Goal: Task Accomplishment & Management: Complete application form

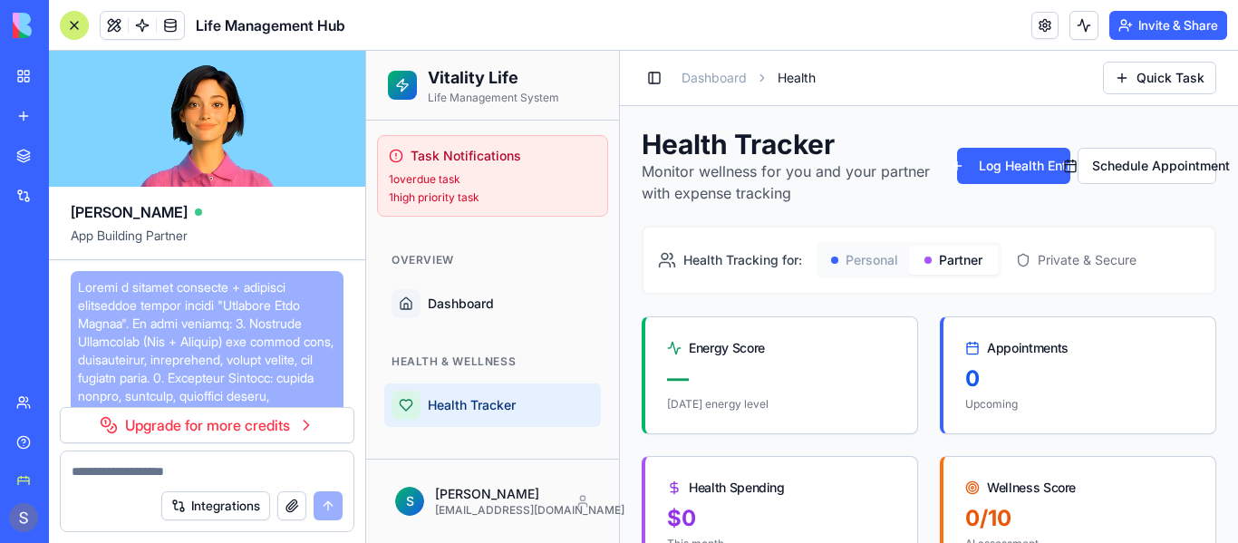
scroll to position [12978, 0]
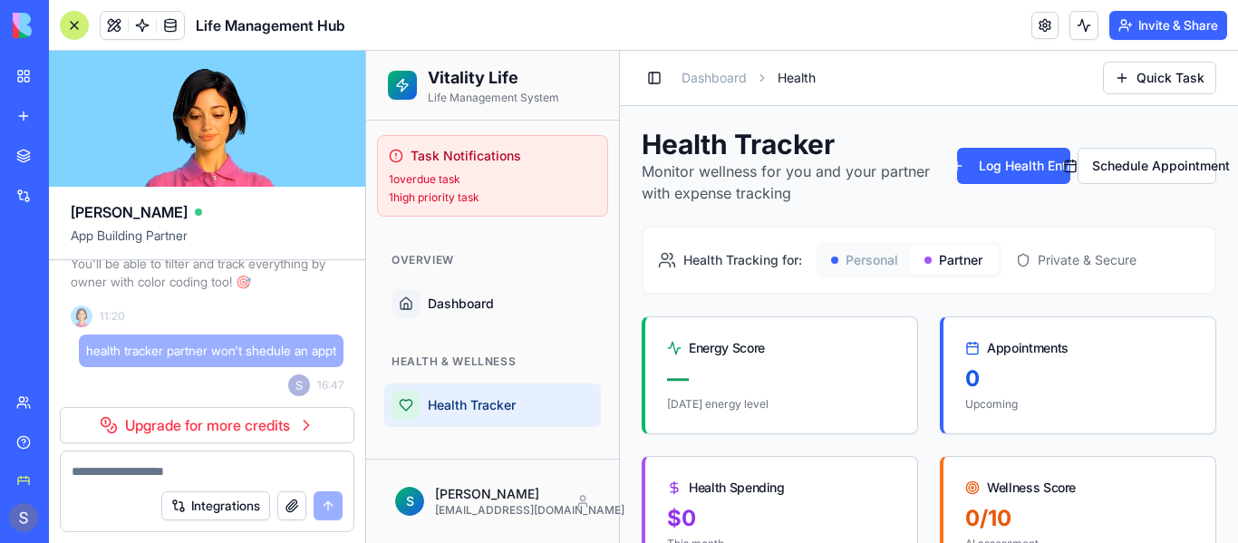
click at [938, 69] on ol "Dashboard Health" at bounding box center [885, 78] width 407 height 18
drag, startPoint x: 366, startPoint y: 51, endPoint x: 412, endPoint y: 586, distance: 536.8
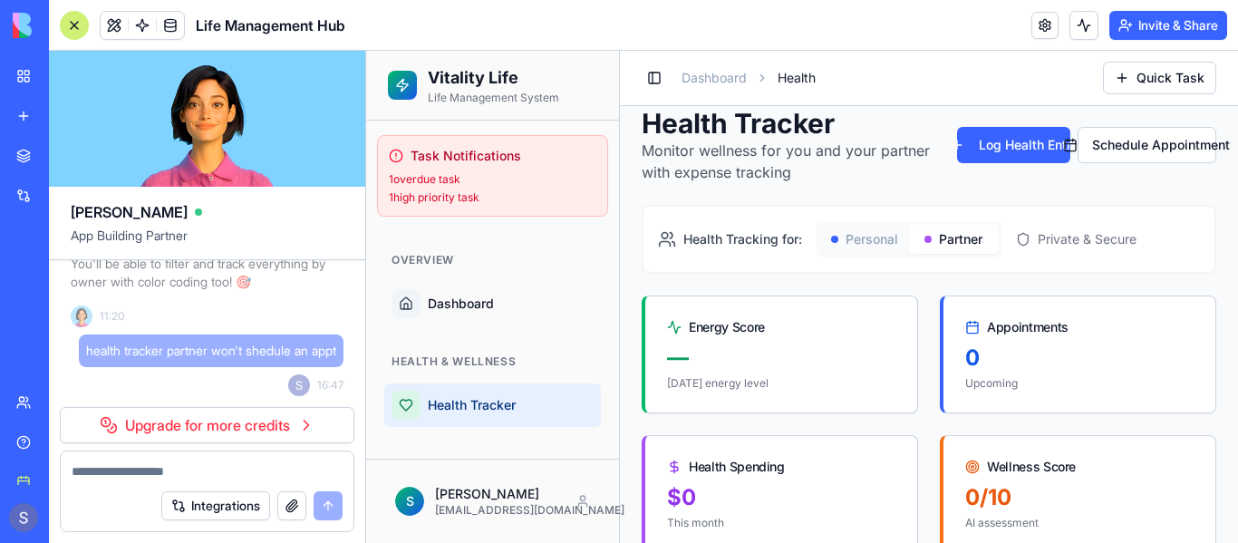
scroll to position [0, 0]
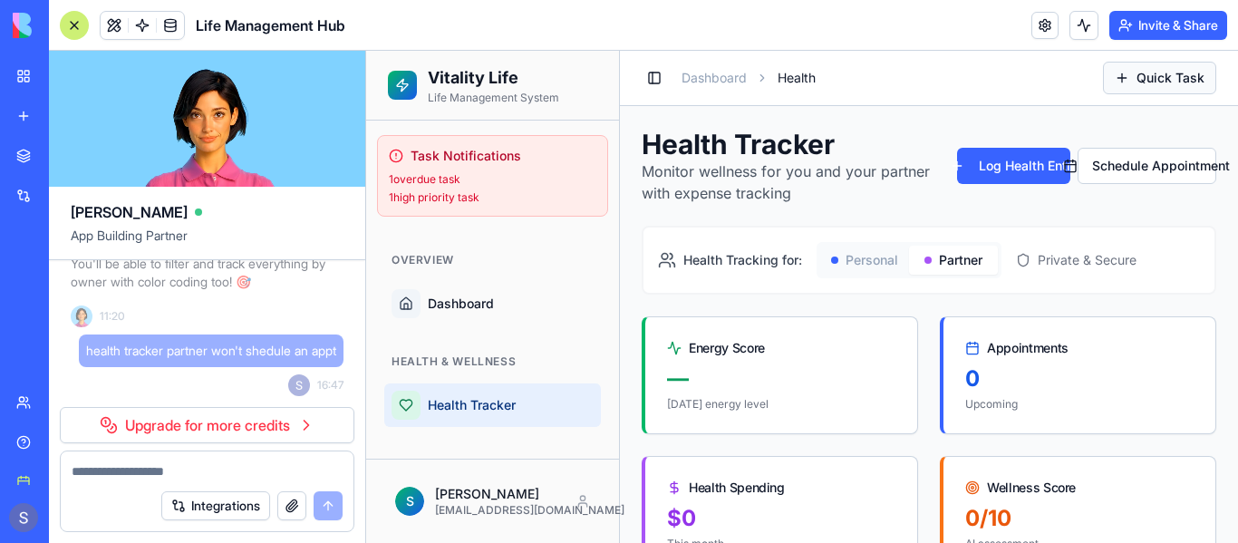
click at [1167, 82] on button "Quick Task" at bounding box center [1159, 78] width 113 height 33
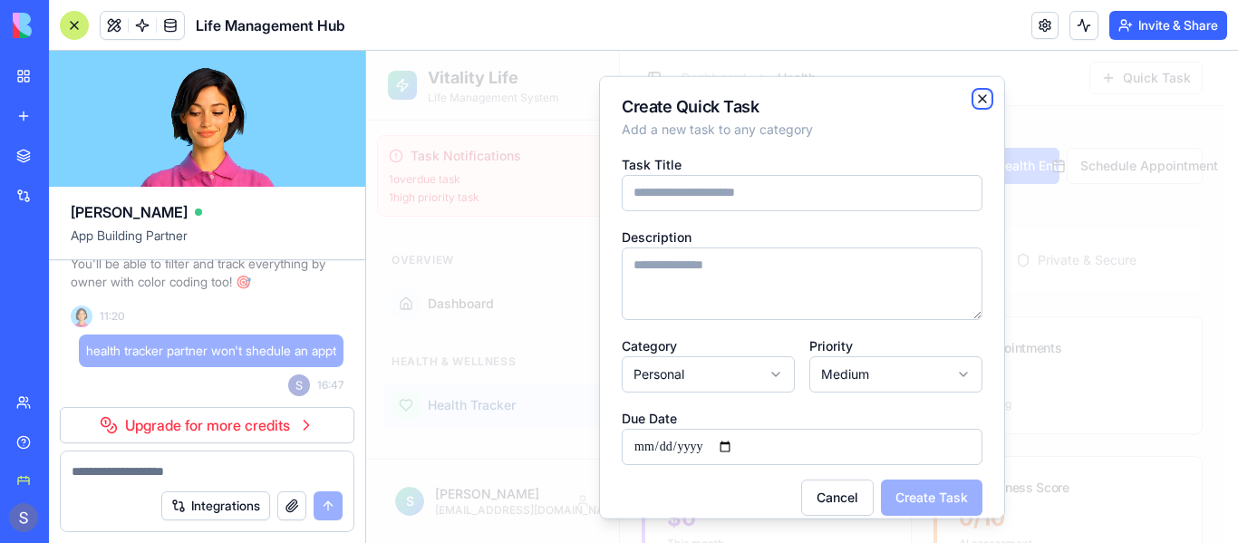
click at [975, 103] on icon "button" at bounding box center [982, 98] width 15 height 15
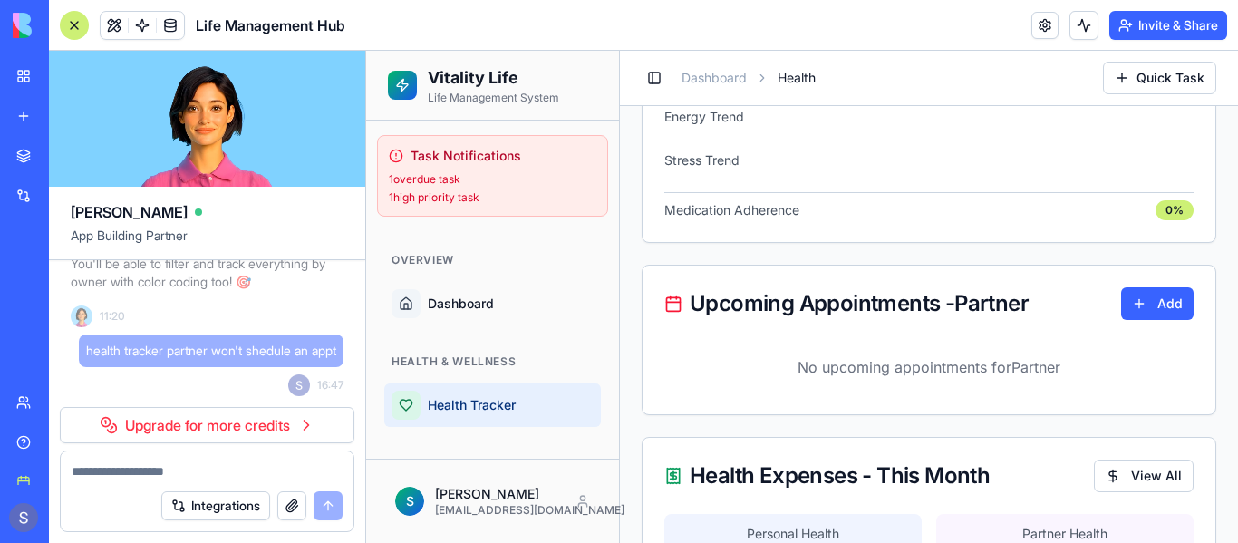
scroll to position [997, 0]
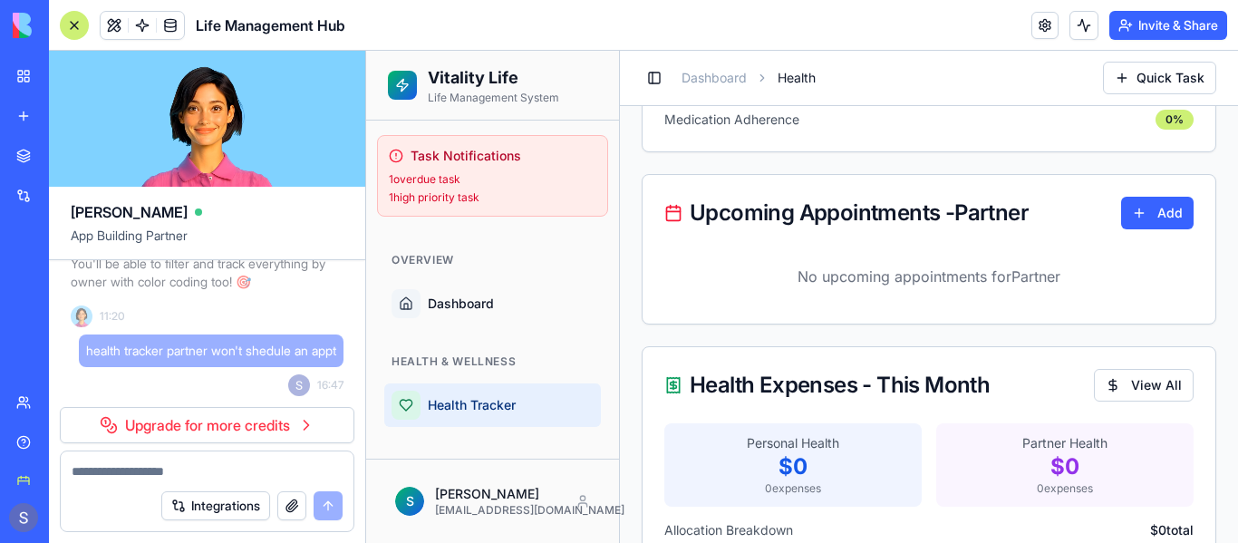
click at [1132, 216] on button "Add" at bounding box center [1157, 213] width 73 height 33
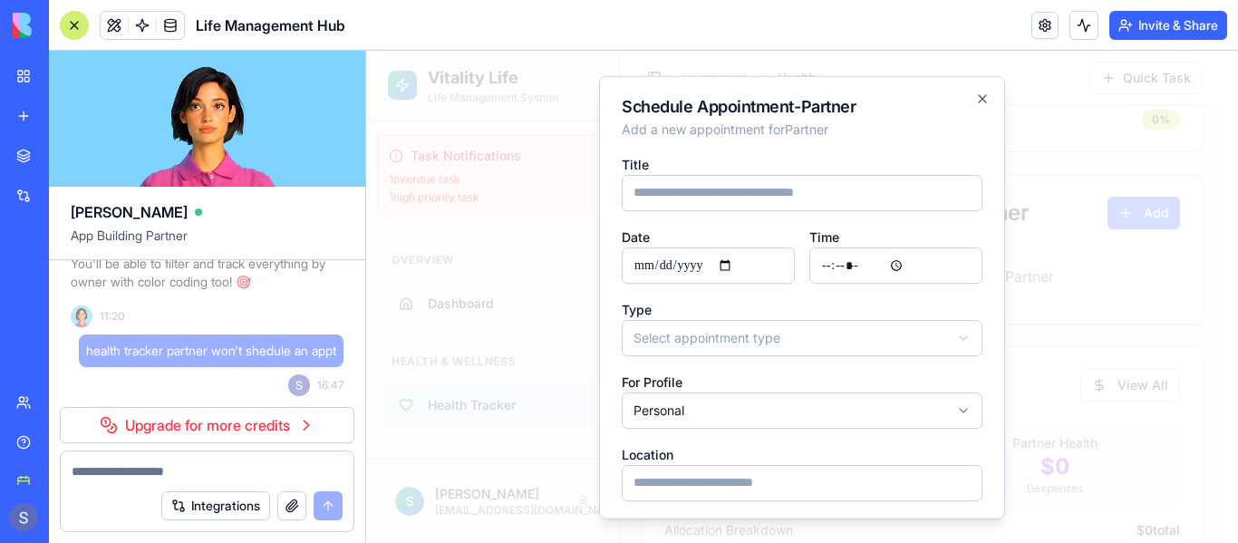
click at [750, 266] on input "date" at bounding box center [708, 265] width 173 height 36
click at [748, 264] on input "date" at bounding box center [708, 265] width 173 height 36
click at [750, 264] on input "date" at bounding box center [708, 265] width 173 height 36
click at [741, 263] on input "date" at bounding box center [708, 265] width 173 height 36
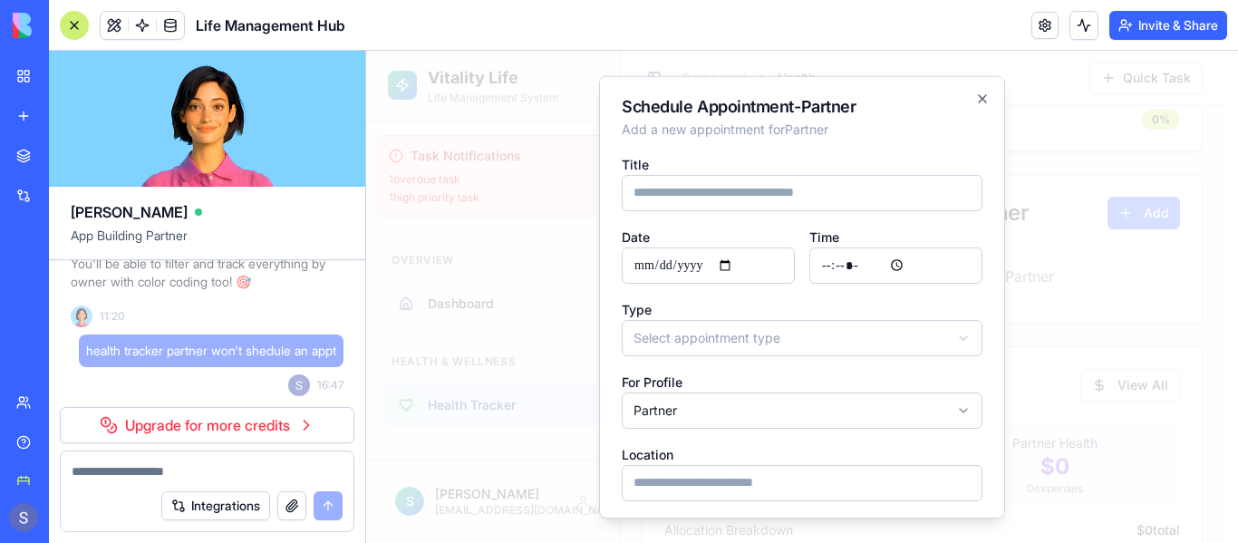
type input "**********"
click at [827, 263] on input "time" at bounding box center [895, 265] width 173 height 36
type input "*****"
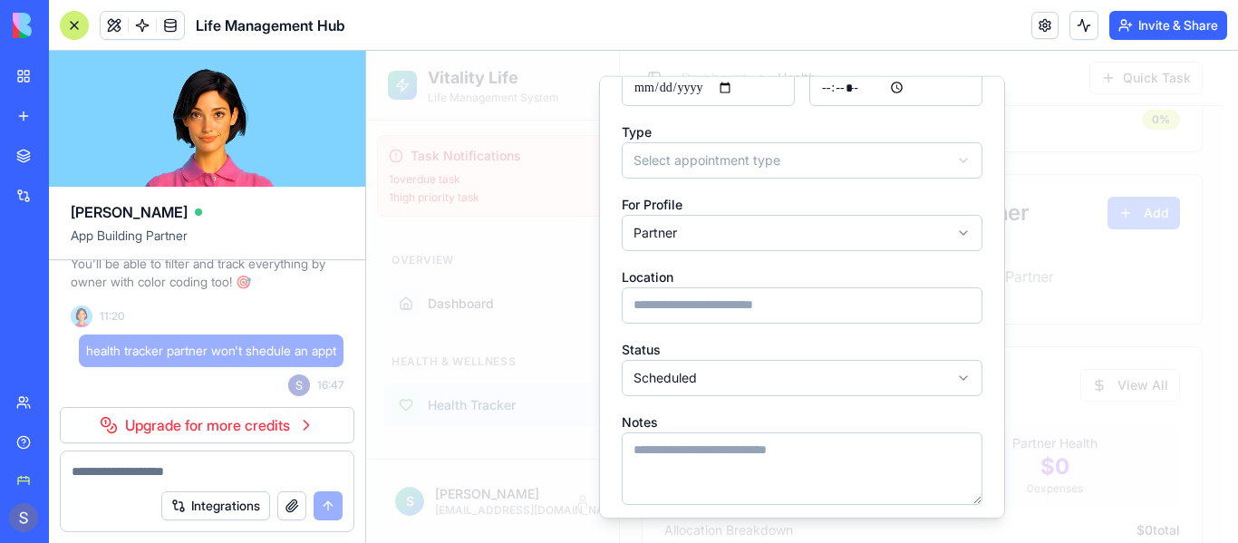
scroll to position [181, 0]
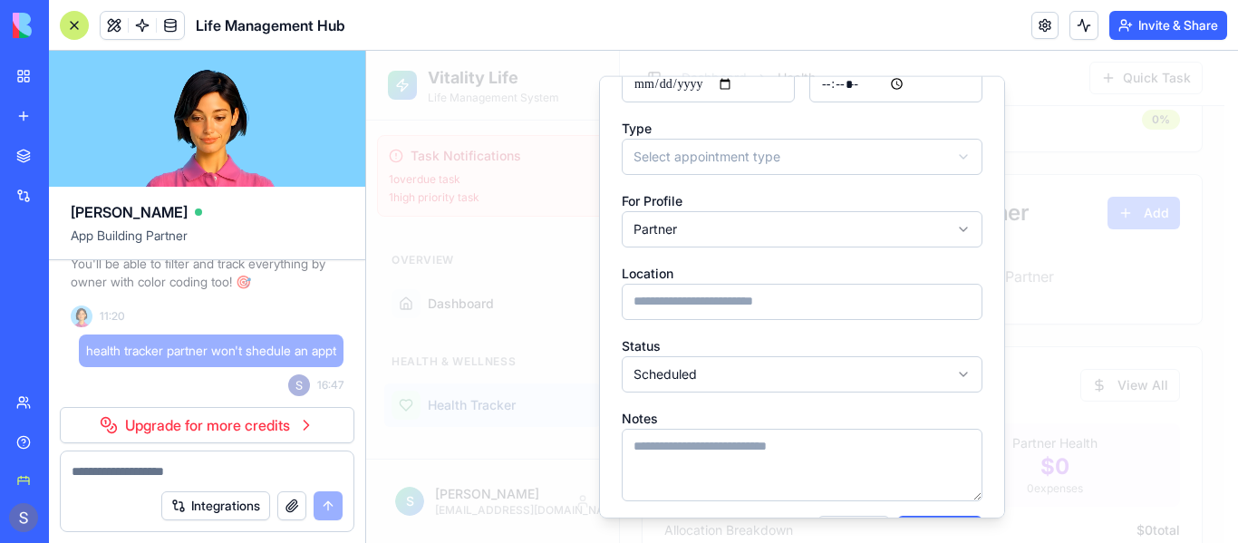
click at [797, 296] on input at bounding box center [802, 301] width 361 height 36
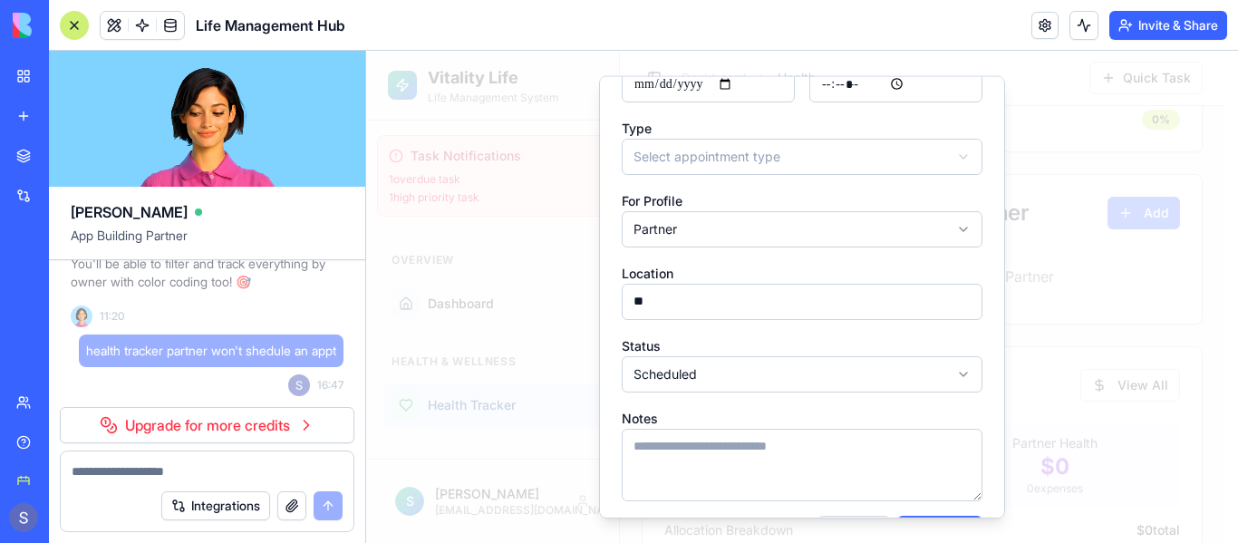
type input "*"
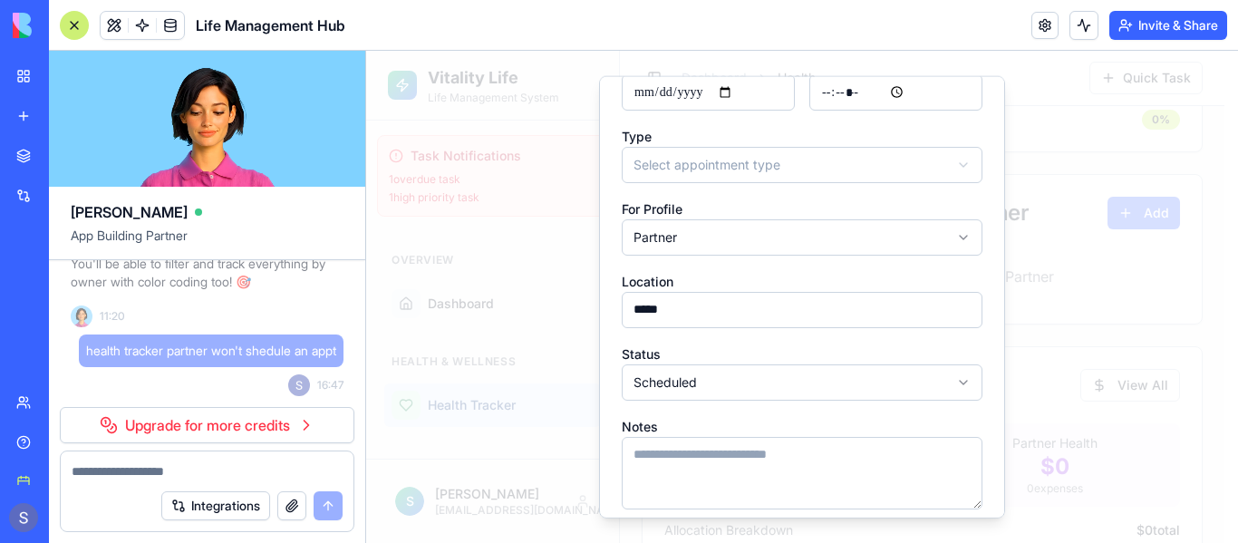
scroll to position [237, 0]
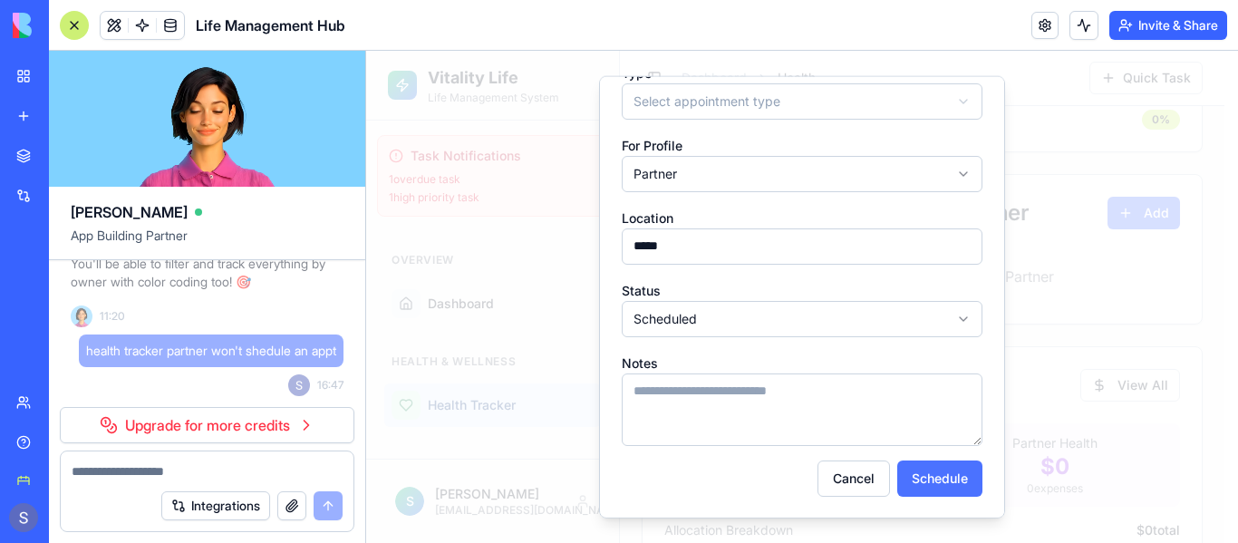
type input "*****"
click at [930, 474] on button "Schedule" at bounding box center [939, 478] width 85 height 36
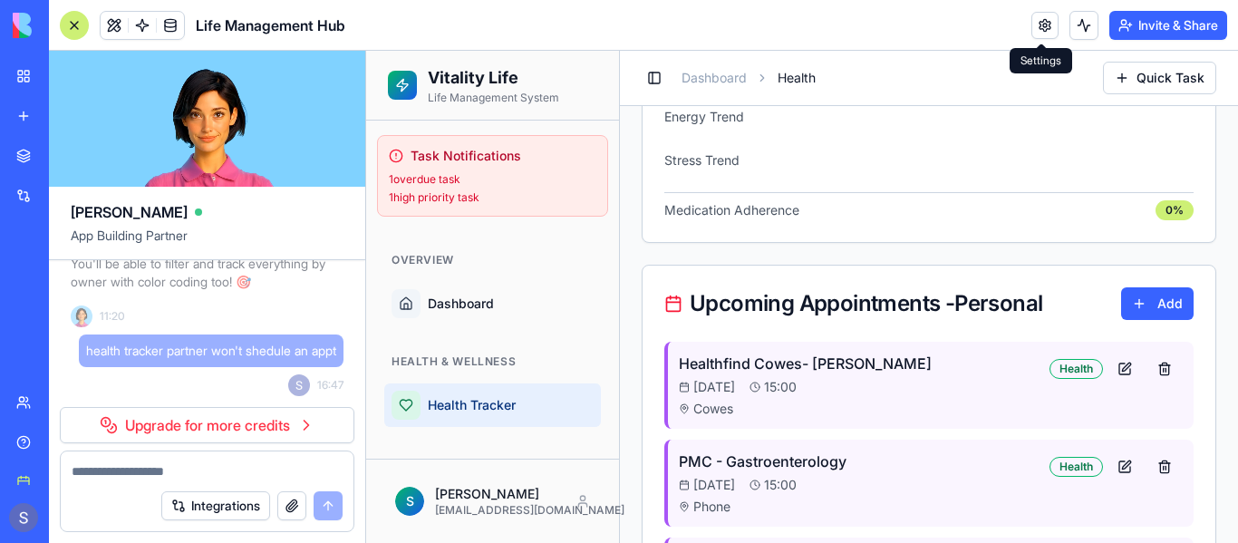
scroll to position [997, 0]
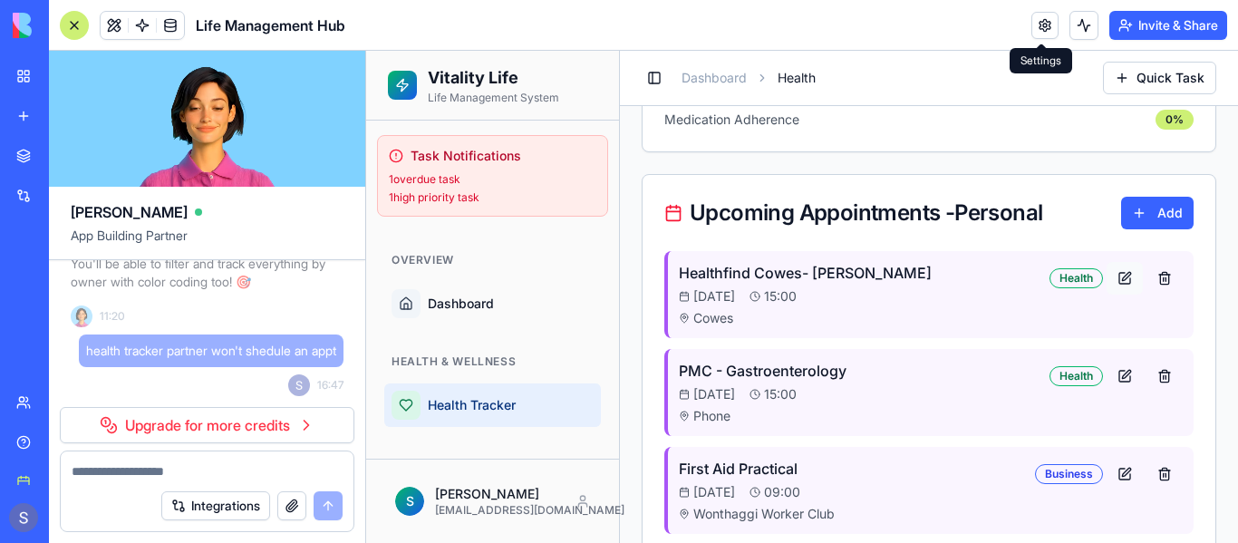
click at [1113, 274] on button at bounding box center [1125, 278] width 36 height 33
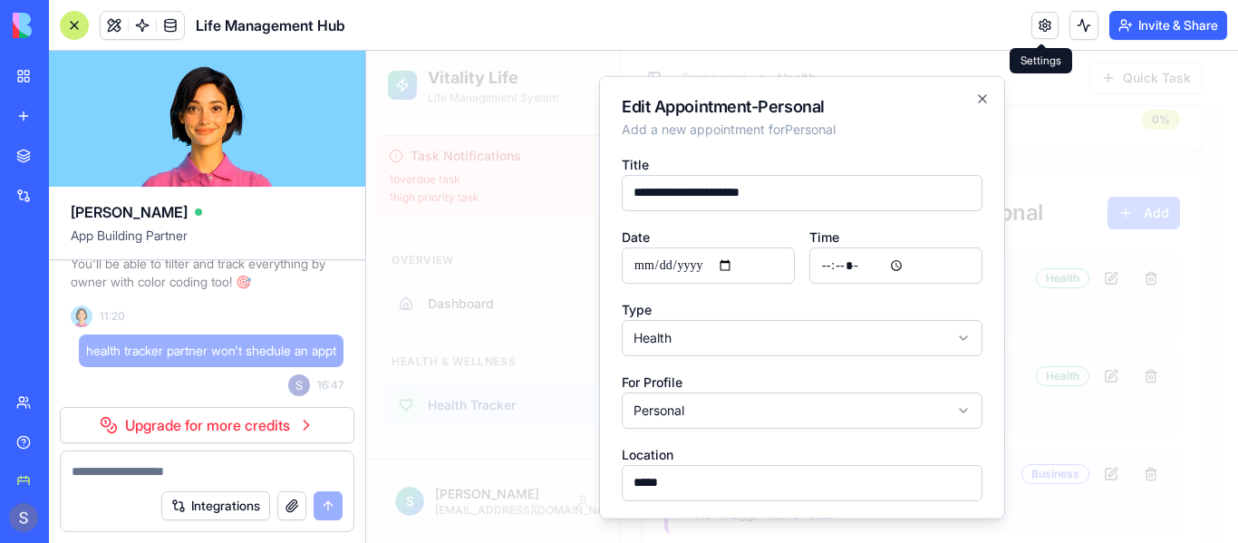
click at [737, 263] on input "**********" at bounding box center [708, 265] width 173 height 36
type input "**********"
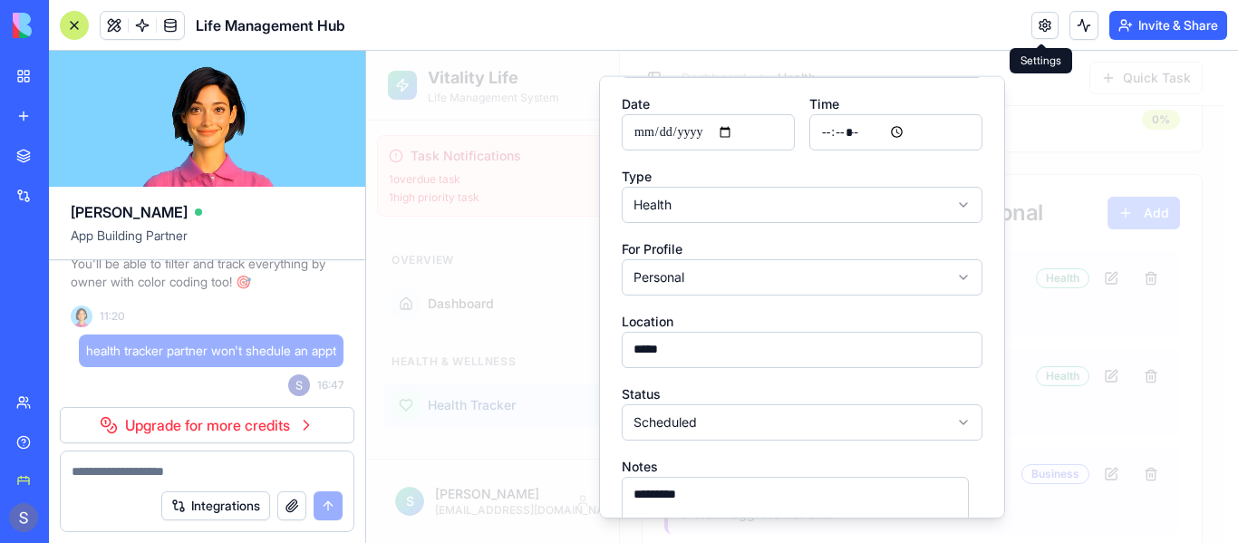
scroll to position [237, 0]
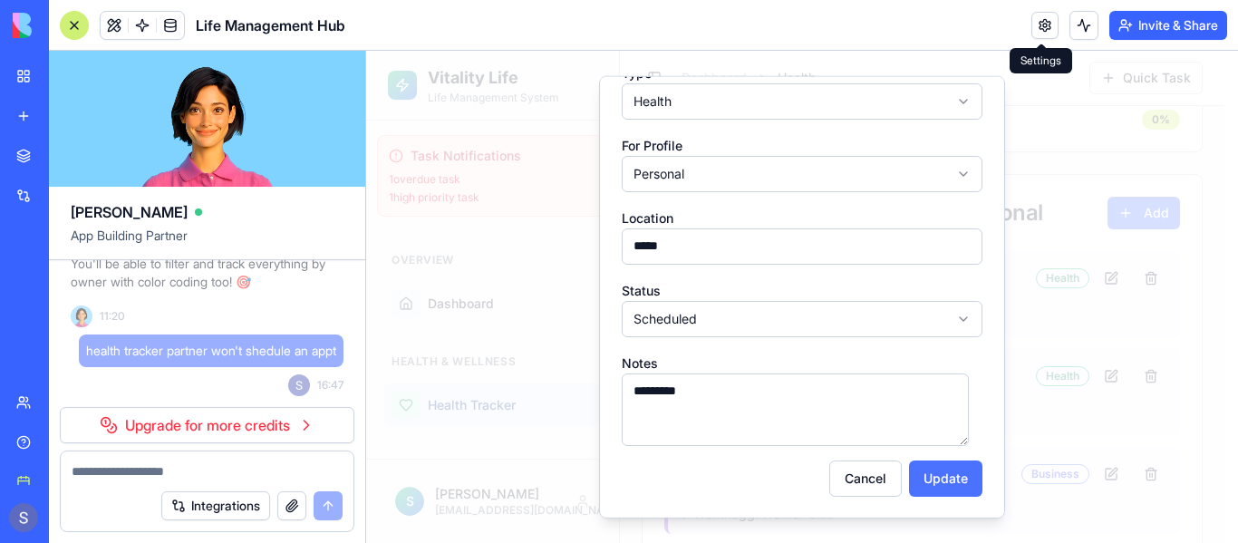
click at [919, 472] on button "Update" at bounding box center [945, 478] width 73 height 36
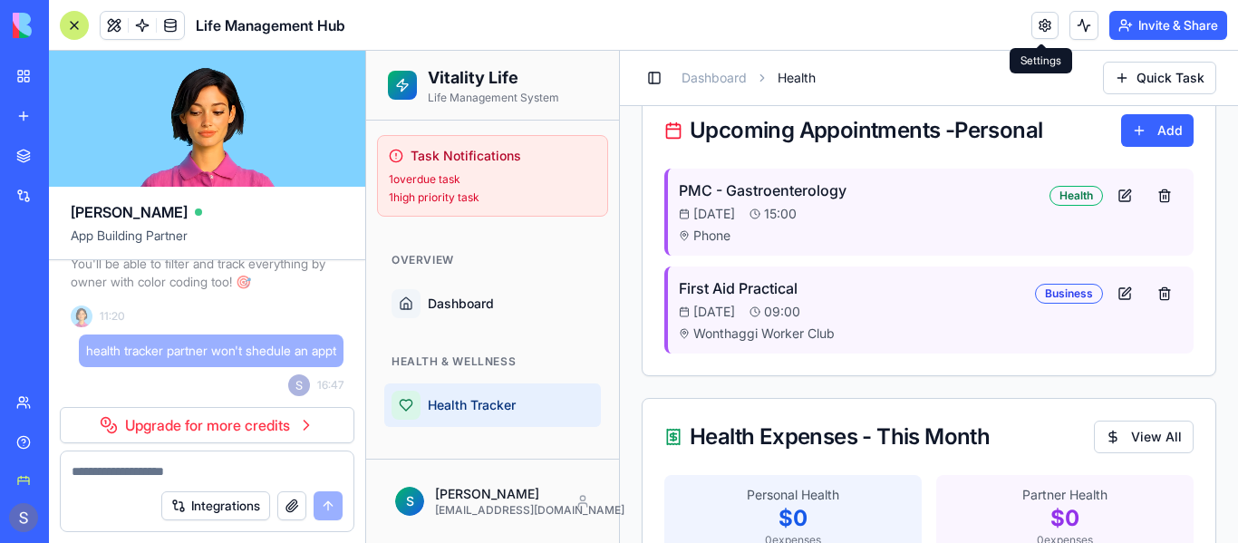
scroll to position [1071, 0]
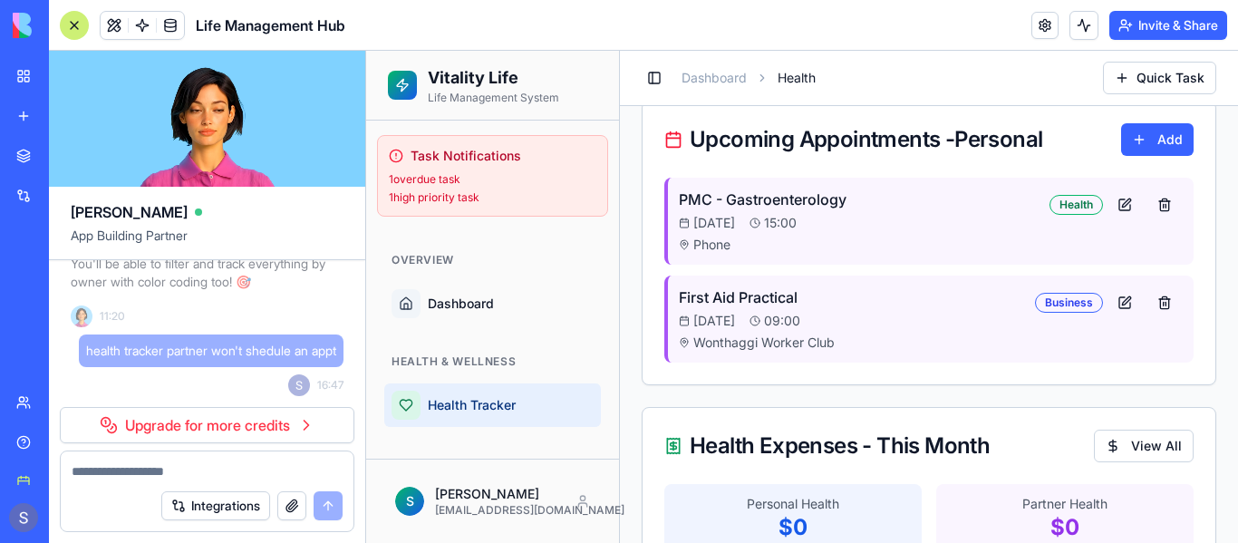
drag, startPoint x: 874, startPoint y: 268, endPoint x: 1131, endPoint y: 147, distance: 284.6
click at [1137, 147] on button "Add" at bounding box center [1157, 139] width 73 height 33
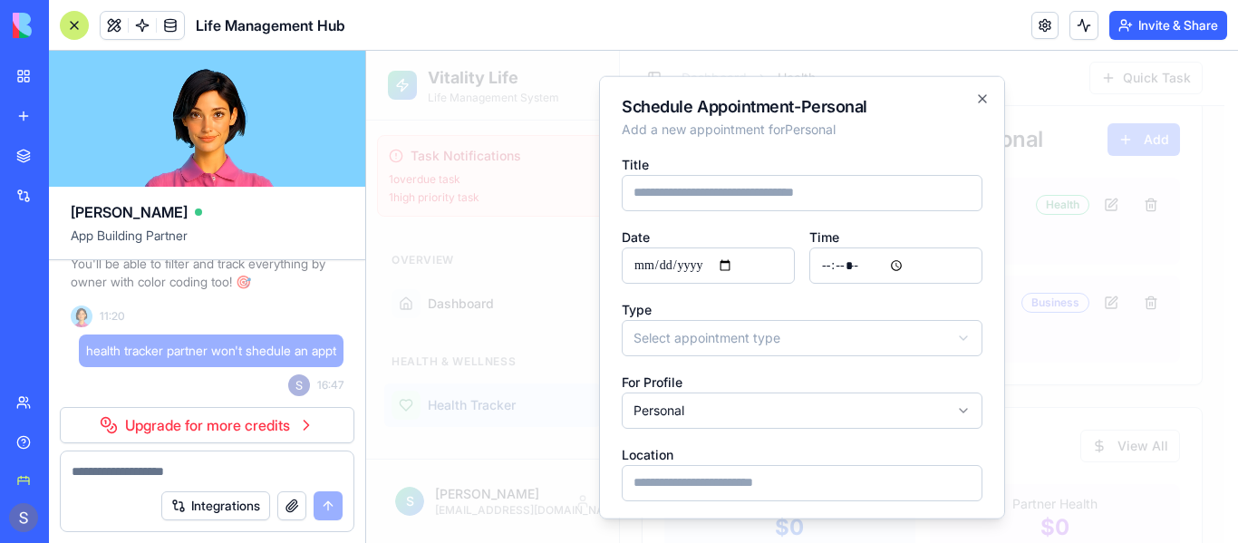
click at [750, 269] on input "date" at bounding box center [708, 265] width 173 height 36
click at [743, 263] on input "date" at bounding box center [708, 265] width 173 height 36
type input "**********"
click at [828, 267] on input "time" at bounding box center [895, 265] width 173 height 36
type input "*****"
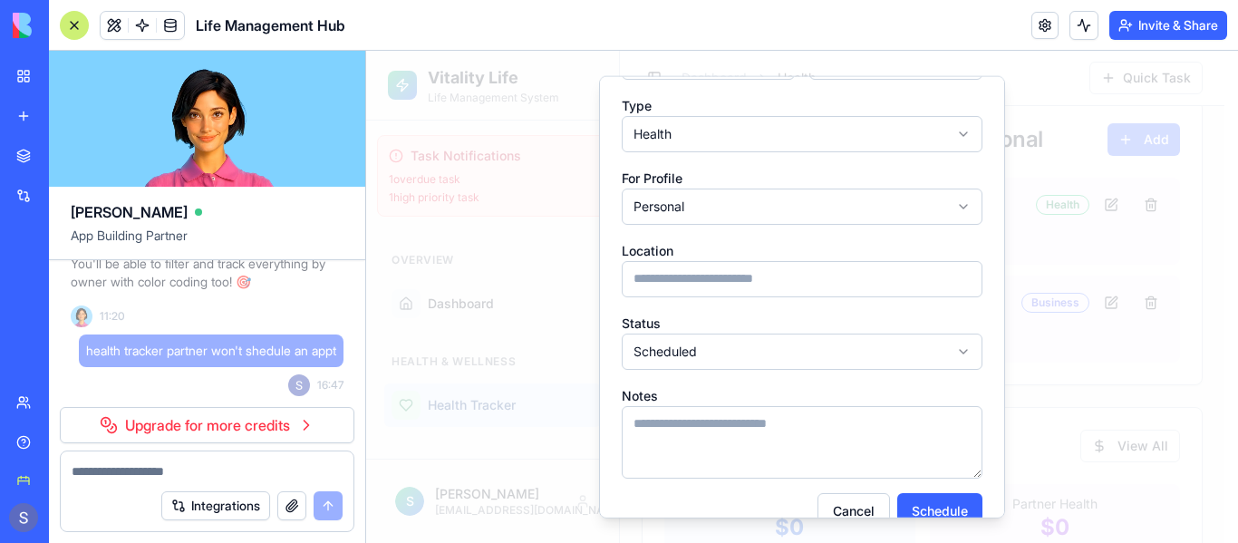
scroll to position [212, 0]
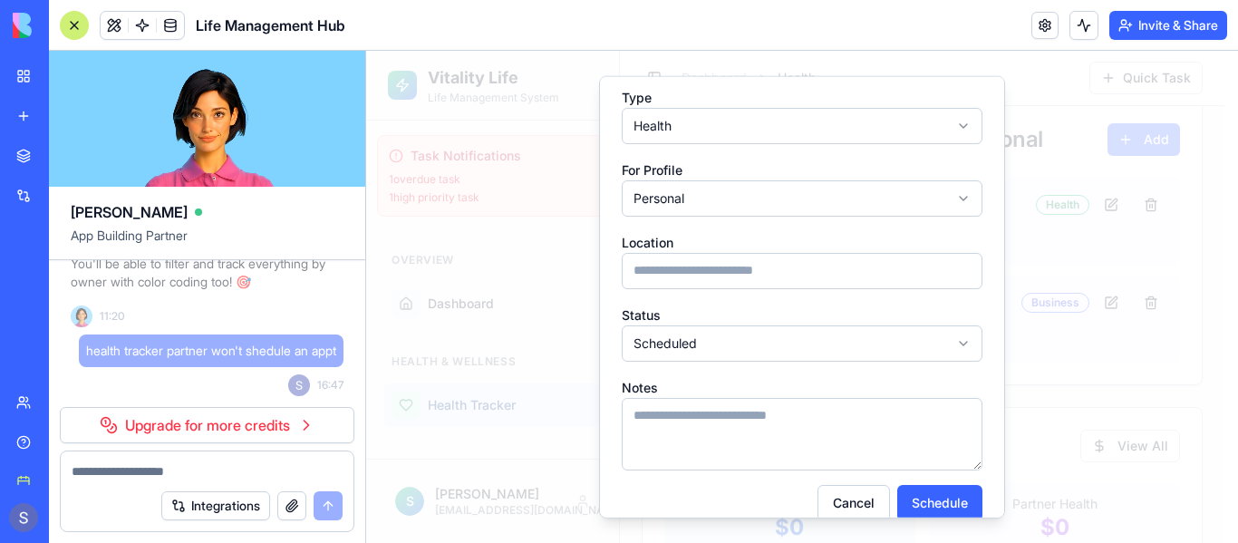
click at [795, 272] on input at bounding box center [802, 270] width 361 height 36
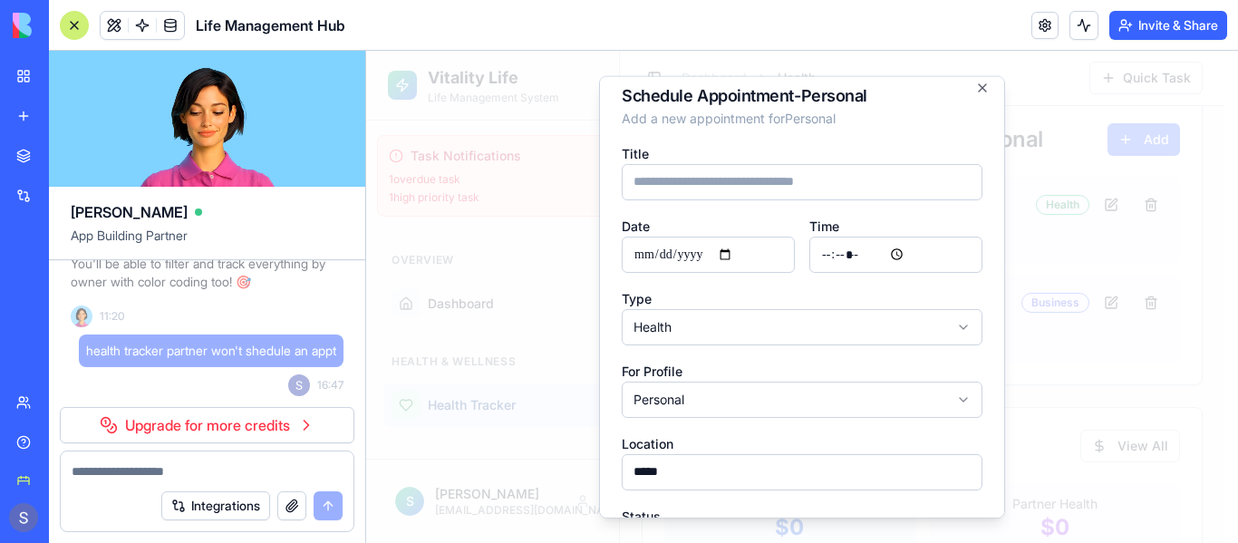
scroll to position [0, 0]
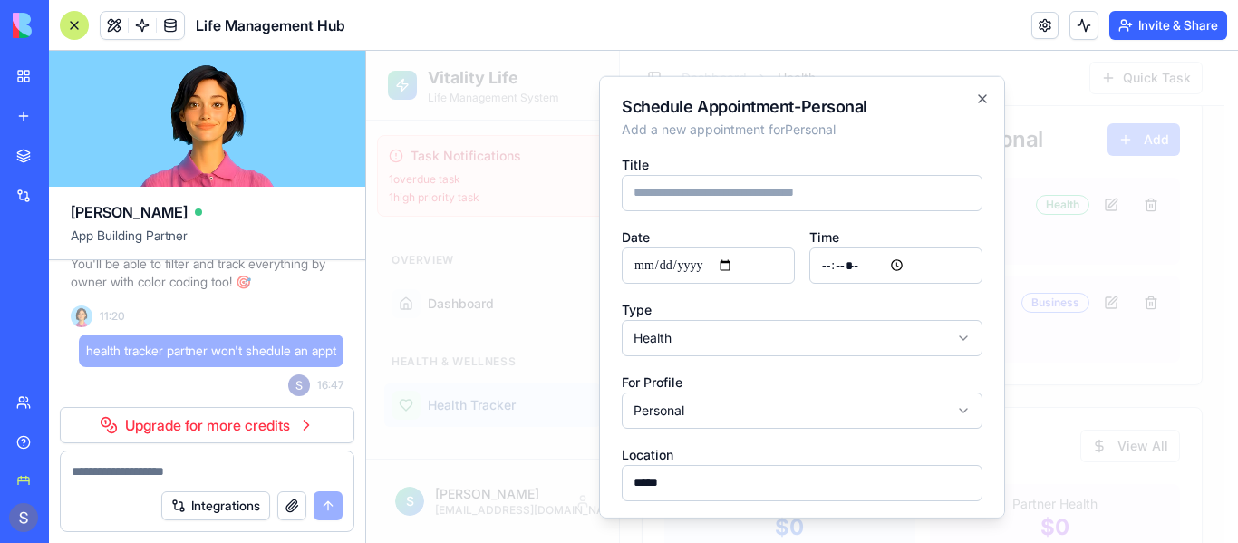
type input "*****"
click at [859, 189] on input at bounding box center [802, 192] width 361 height 36
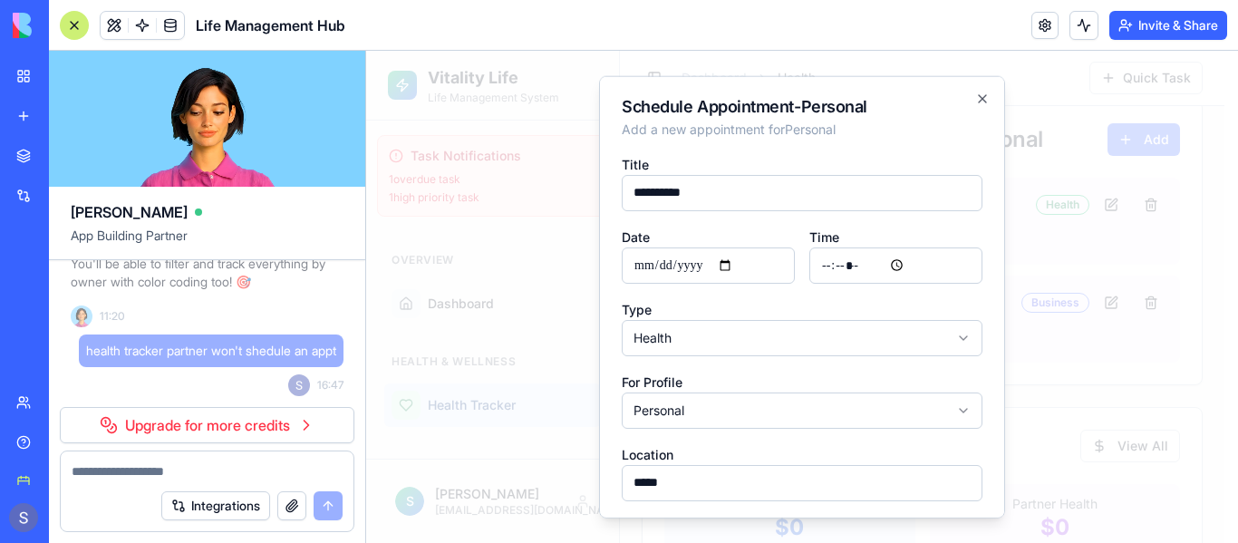
type input "**********"
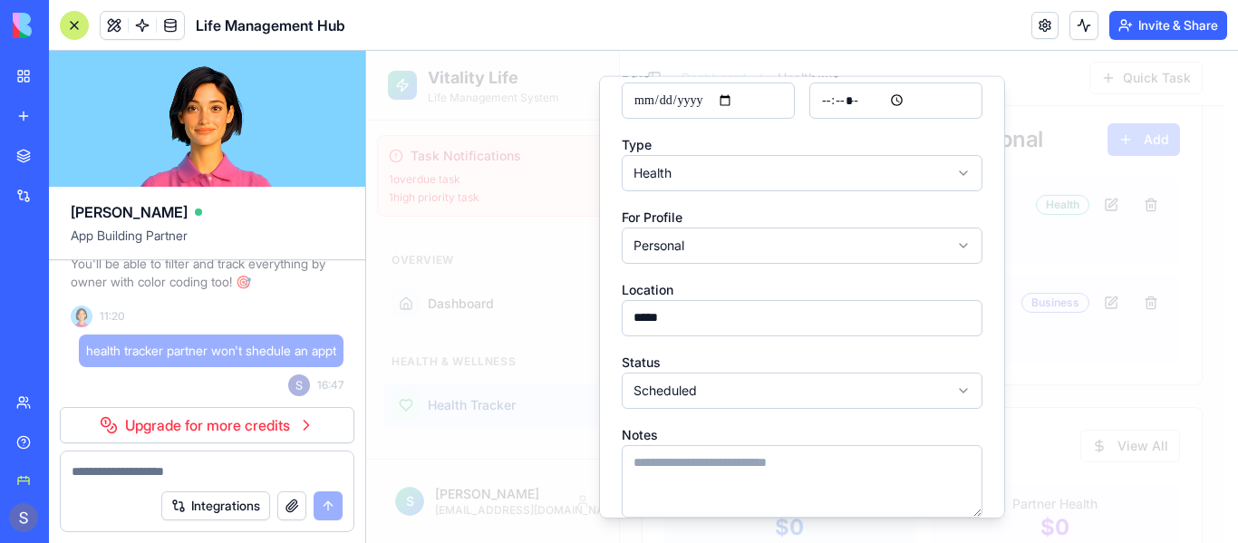
scroll to position [237, 0]
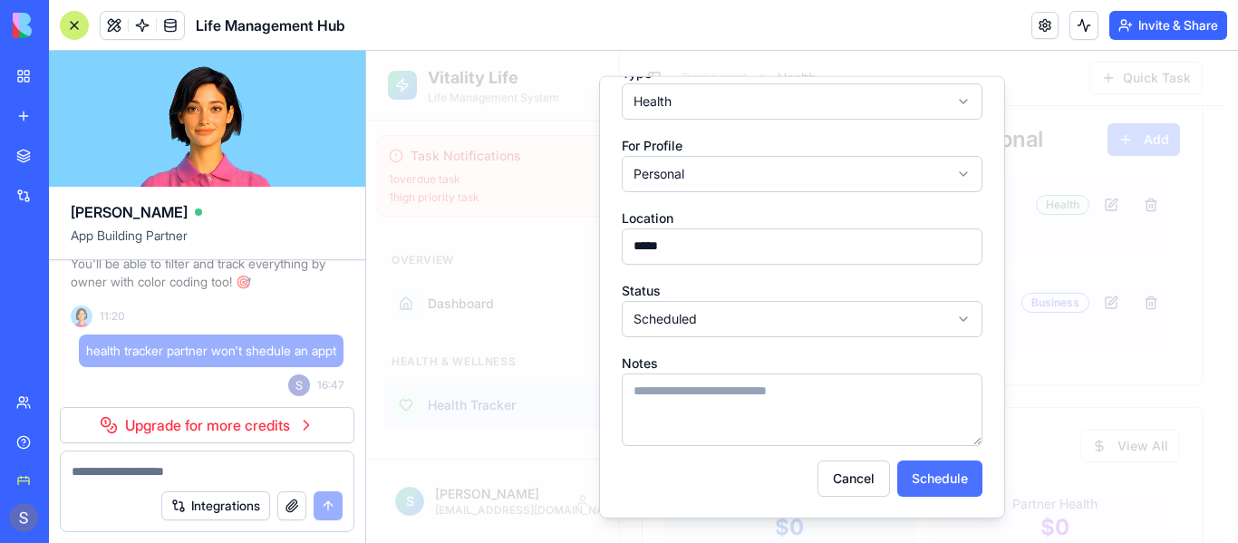
click at [921, 470] on button "Schedule" at bounding box center [939, 478] width 85 height 36
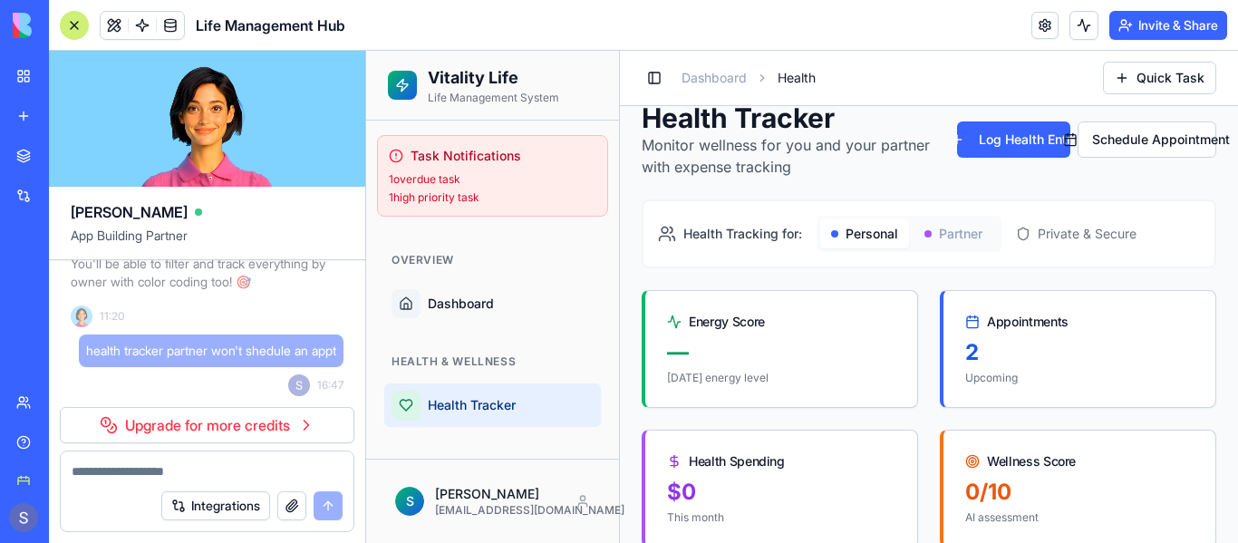
scroll to position [0, 0]
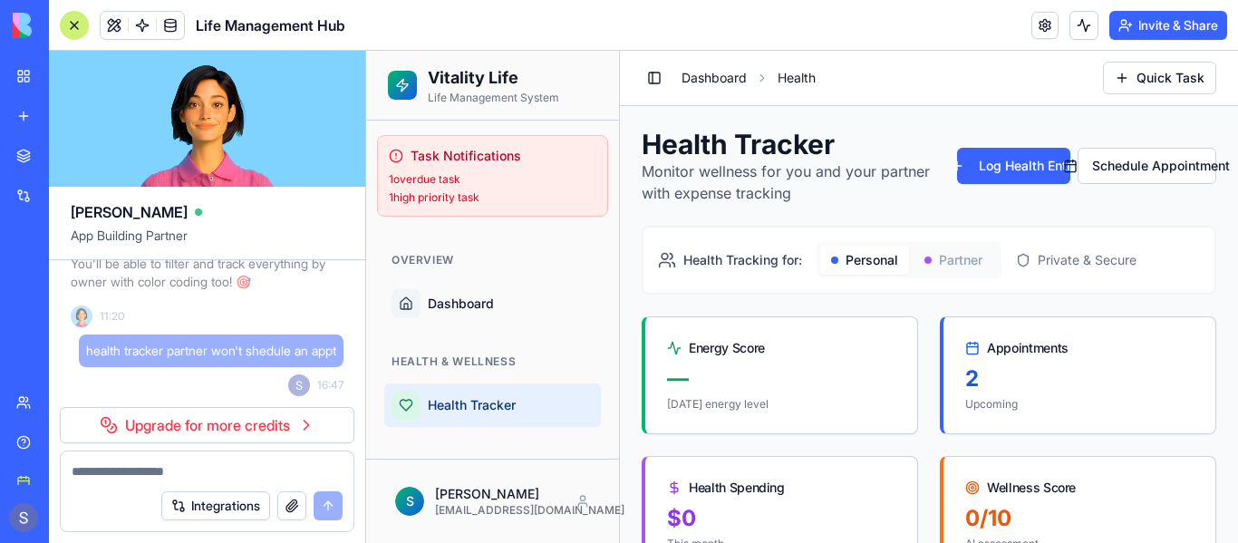
click at [722, 84] on link "Dashboard" at bounding box center [714, 78] width 65 height 18
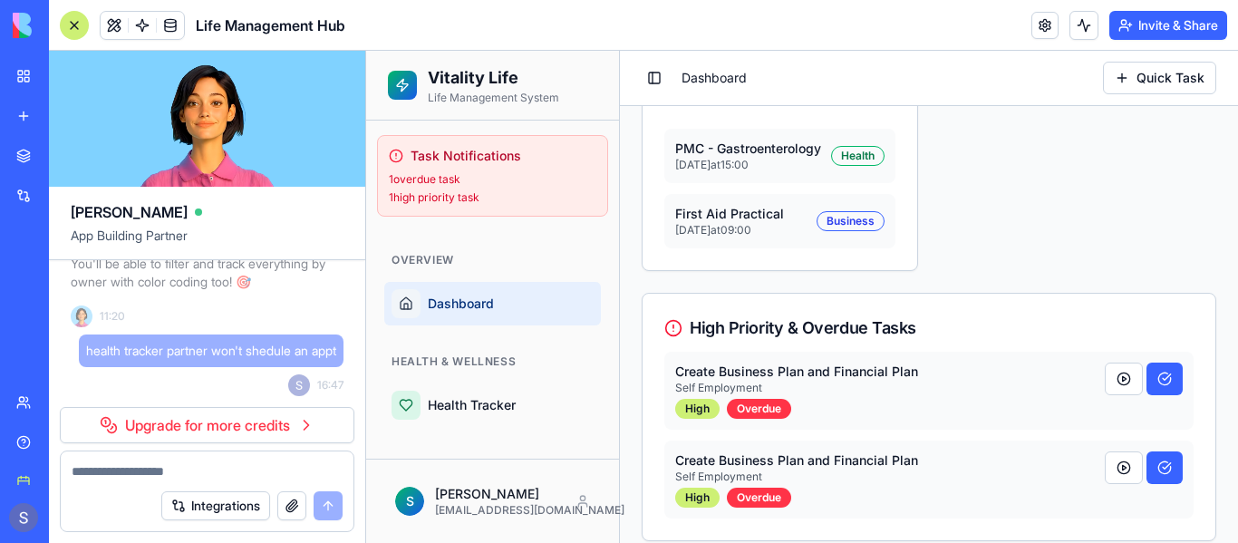
scroll to position [1415, 0]
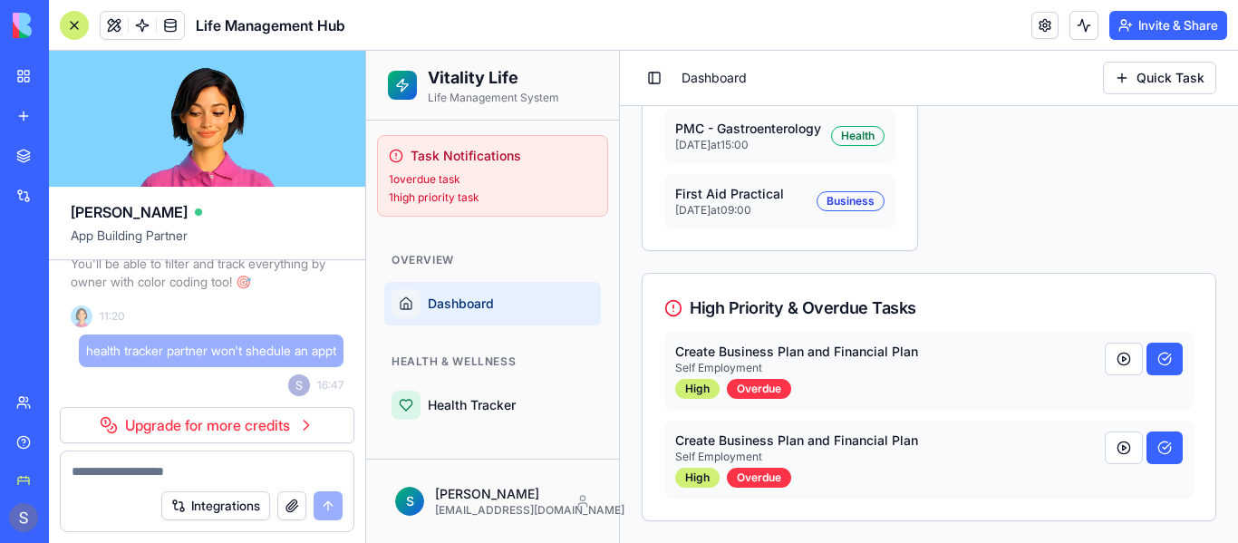
click at [29, 450] on link "Help" at bounding box center [41, 442] width 73 height 36
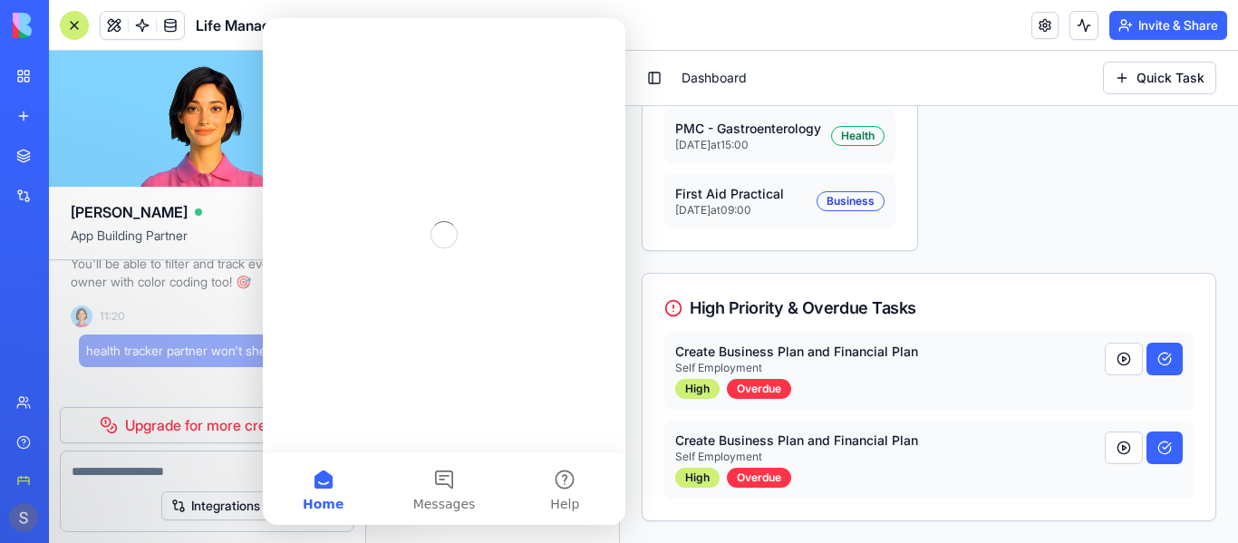
scroll to position [0, 0]
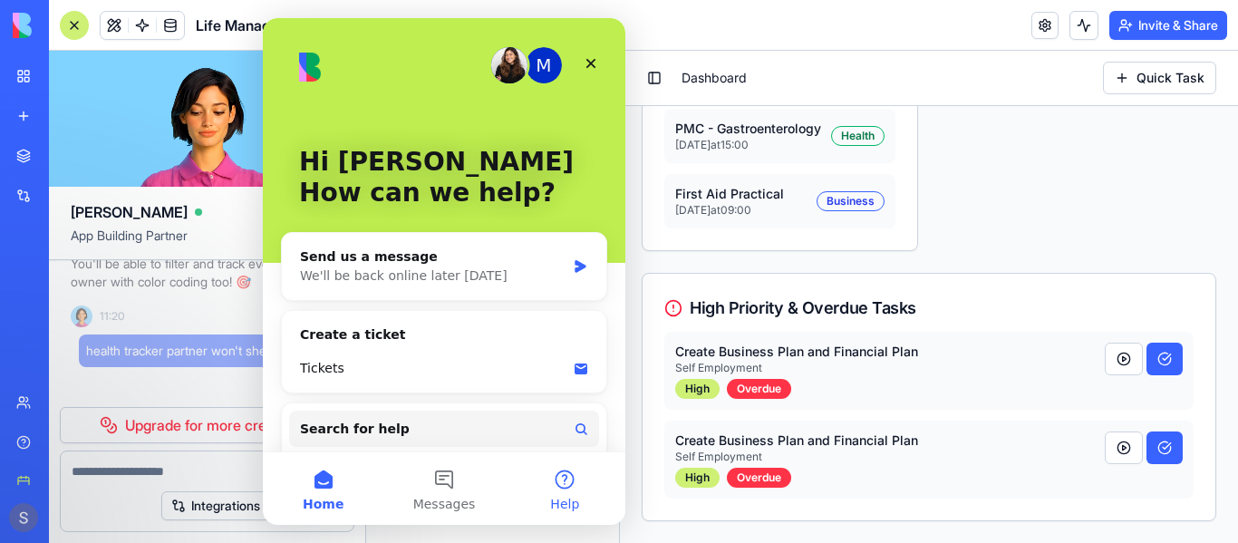
click at [584, 500] on button "Help" at bounding box center [565, 488] width 121 height 73
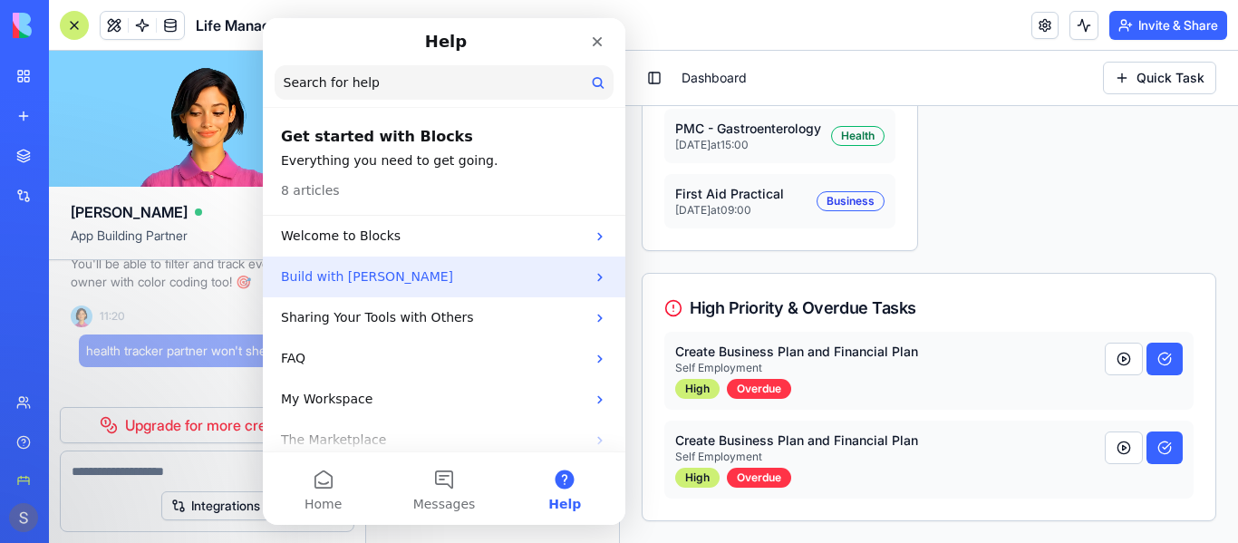
click at [523, 289] on div "Build with [PERSON_NAME]" at bounding box center [444, 277] width 363 height 41
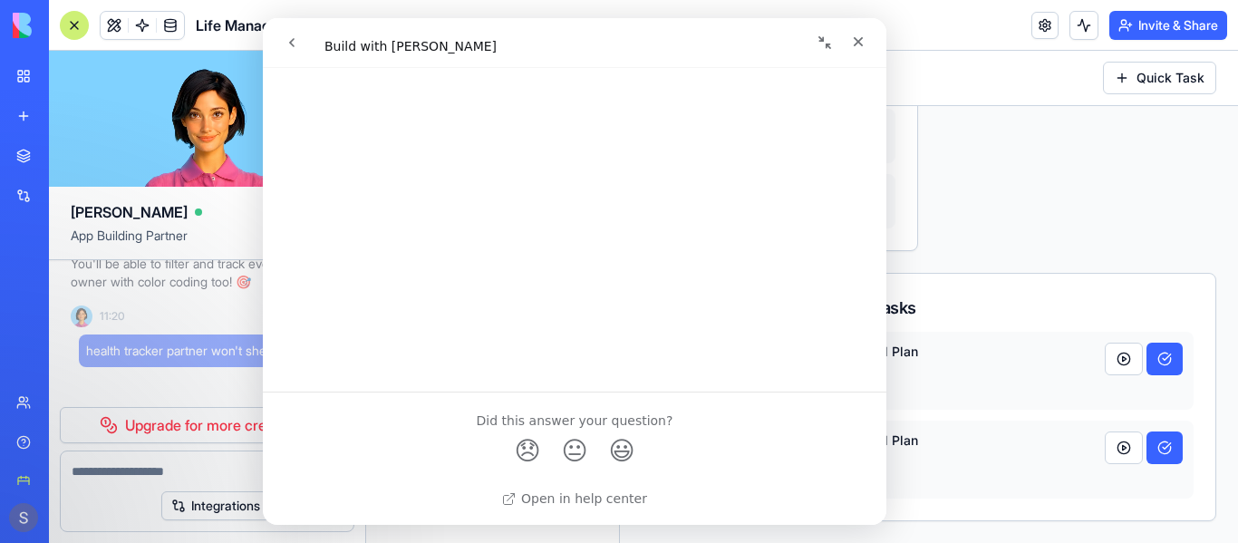
scroll to position [3899, 0]
click at [305, 39] on button "go back" at bounding box center [292, 42] width 34 height 34
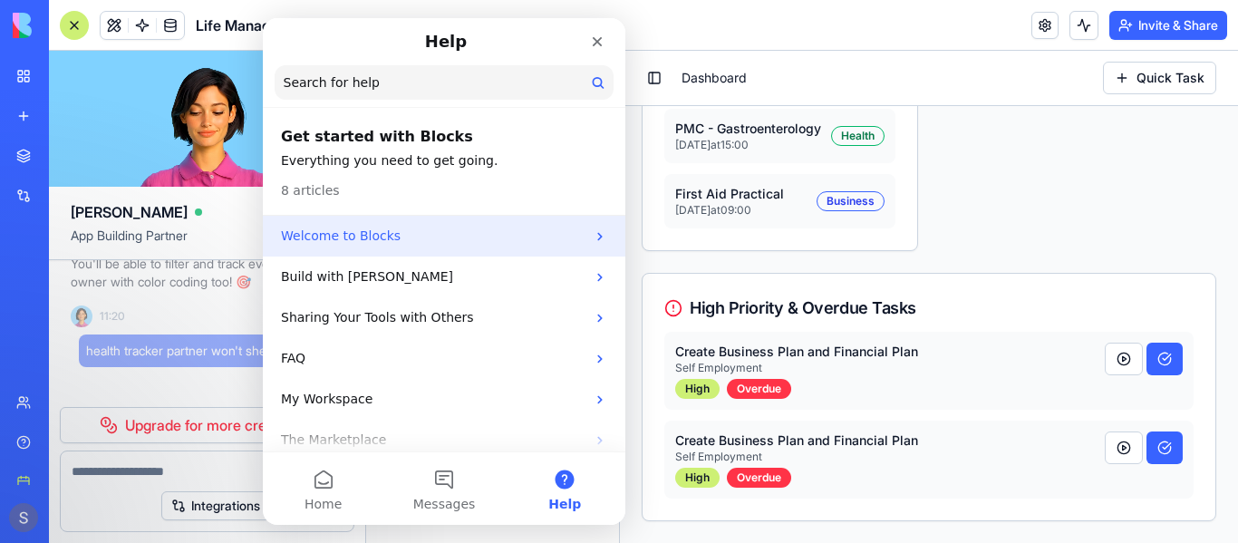
click at [552, 238] on p "Welcome to Blocks" at bounding box center [433, 236] width 305 height 19
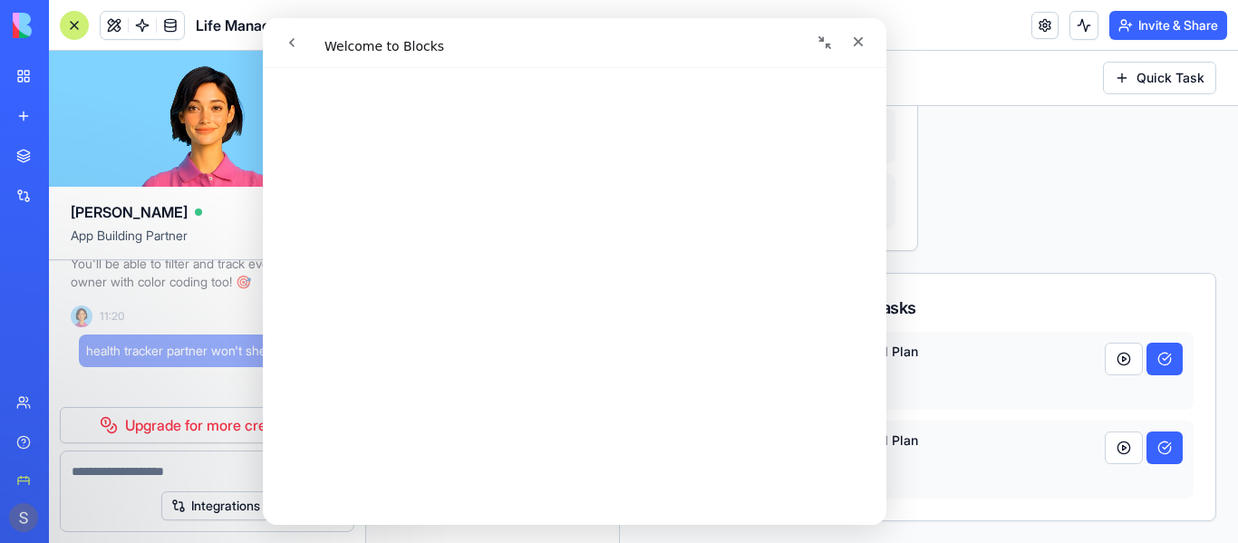
scroll to position [0, 0]
